Goal: Task Accomplishment & Management: Use online tool/utility

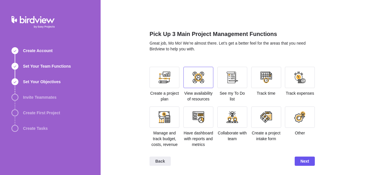
click at [202, 81] on div at bounding box center [197, 77] width 11 height 11
click at [231, 86] on div at bounding box center [232, 77] width 30 height 21
click at [223, 120] on div at bounding box center [232, 116] width 30 height 21
click at [300, 161] on span "Next" at bounding box center [304, 160] width 9 height 7
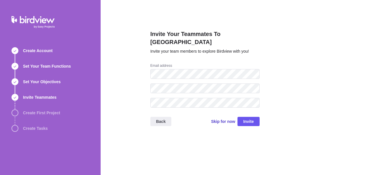
click at [227, 118] on span "Skip for now" at bounding box center [223, 121] width 24 height 6
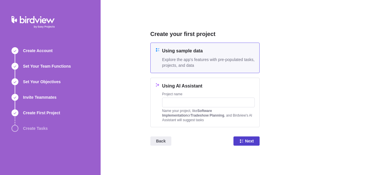
click at [245, 140] on span "Next" at bounding box center [249, 140] width 9 height 7
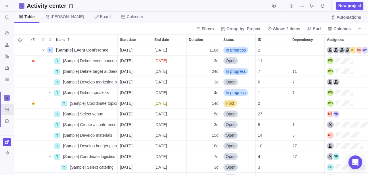
scroll to position [125, 349]
click at [8, 167] on img at bounding box center [6, 167] width 7 height 5
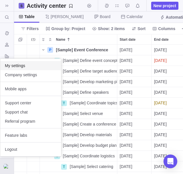
scroll to position [124, 164]
click at [30, 51] on body "Search (Ctrl+K) Time logs history Resources Reports Dashboard BI dashboards Act…" at bounding box center [91, 87] width 183 height 174
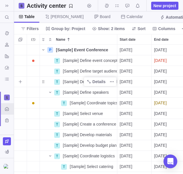
scroll to position [0, 0]
